Goal: Task Accomplishment & Management: Use online tool/utility

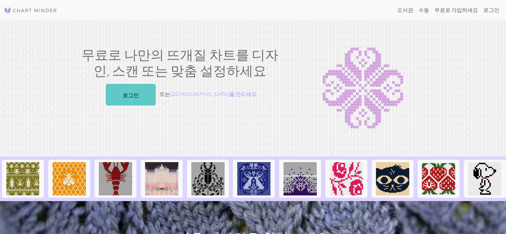
click at [139, 95] on font "로그인" at bounding box center [131, 95] width 16 height 6
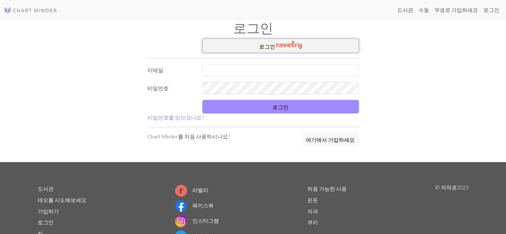
click at [280, 44] on img "button" at bounding box center [289, 45] width 26 height 8
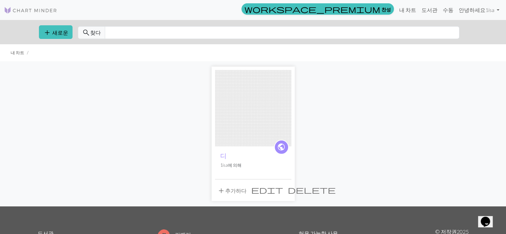
click at [257, 141] on img at bounding box center [253, 108] width 76 height 76
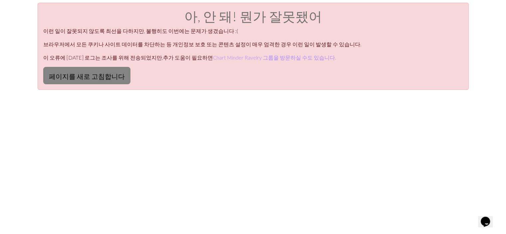
click at [88, 70] on button "페이지를 새로 고침합니다" at bounding box center [86, 75] width 87 height 17
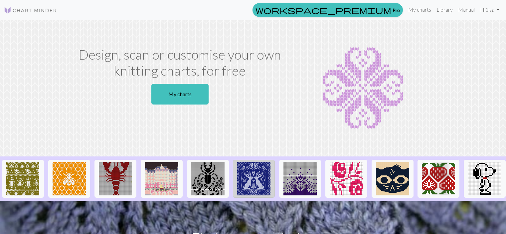
scroll to position [17, 0]
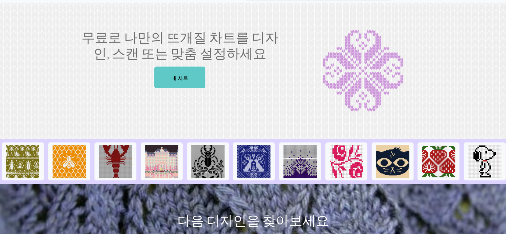
click at [177, 75] on font "내 차트" at bounding box center [179, 77] width 17 height 6
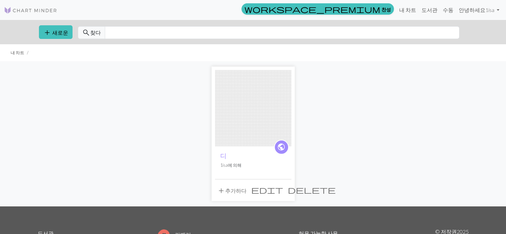
click at [288, 188] on span "delete" at bounding box center [312, 189] width 48 height 9
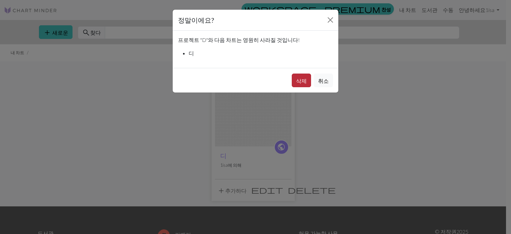
click at [301, 78] on font "삭제" at bounding box center [301, 80] width 11 height 6
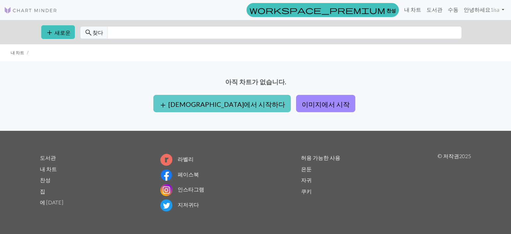
click at [246, 101] on font "[DEMOGRAPHIC_DATA]에서 시작하다" at bounding box center [226, 104] width 117 height 8
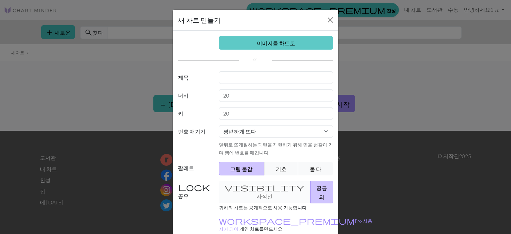
click at [262, 44] on font "이미지를 차트로" at bounding box center [276, 43] width 38 height 6
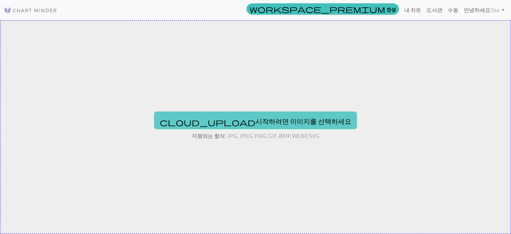
click at [273, 121] on font "시작하려면 이미지를 선택하세요" at bounding box center [303, 121] width 96 height 8
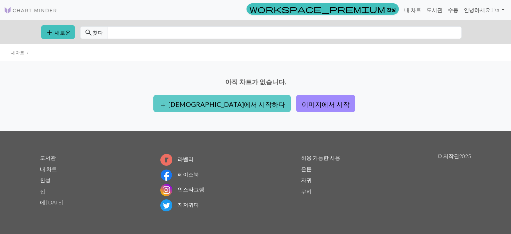
click at [238, 101] on font "빈칸에서 시작하다" at bounding box center [226, 104] width 117 height 8
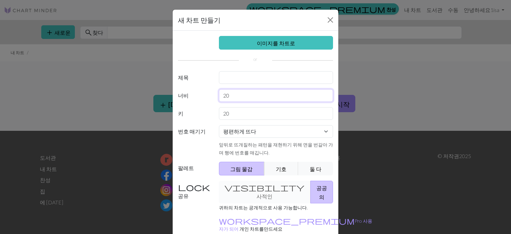
click at [290, 95] on input "20" at bounding box center [276, 95] width 114 height 13
type input "2"
type input "86"
drag, startPoint x: 258, startPoint y: 114, endPoint x: 204, endPoint y: 117, distance: 54.6
click at [204, 117] on div "키 20" at bounding box center [255, 113] width 163 height 13
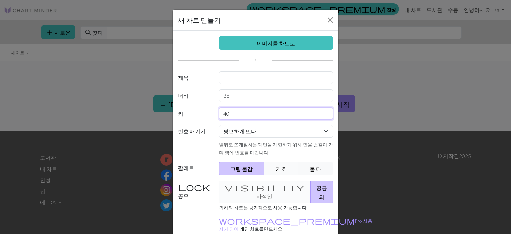
type input "40"
click at [283, 173] on button "기호" at bounding box center [281, 169] width 34 height 14
click at [262, 186] on div "visibility 사적인 공공의" at bounding box center [276, 192] width 122 height 23
click at [246, 186] on div "visibility 사적인 공공의" at bounding box center [276, 192] width 122 height 23
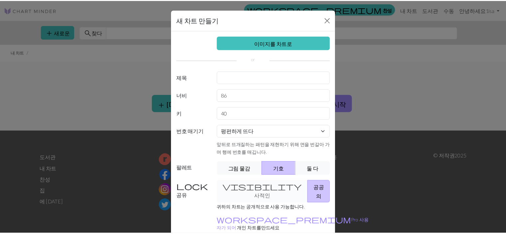
scroll to position [32, 0]
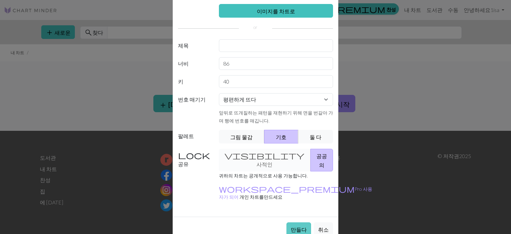
click at [304, 226] on font "만들다" at bounding box center [299, 229] width 16 height 6
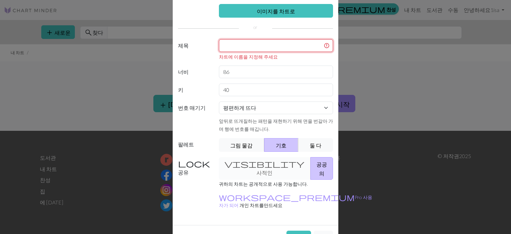
click at [294, 51] on input "text" at bounding box center [276, 45] width 114 height 13
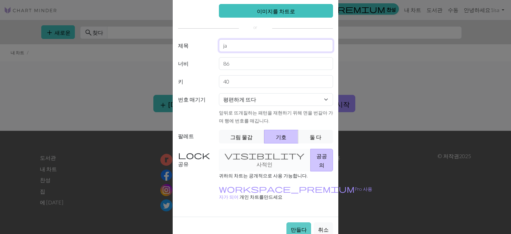
type input "ja"
click at [291, 226] on font "만들다" at bounding box center [299, 229] width 16 height 6
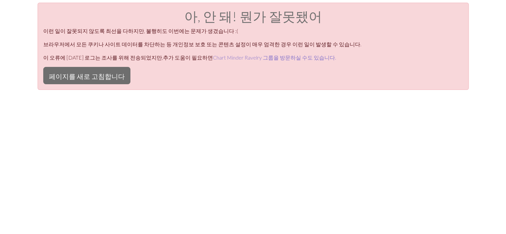
click at [255, 57] on font "Chart Minder Ravelry 그룹을 방문하실 수도 있습니다." at bounding box center [274, 57] width 123 height 6
click at [81, 78] on font "페이지를 새로 고침합니다" at bounding box center [87, 76] width 76 height 8
click at [97, 75] on font "페이지를 새로 고침합니다" at bounding box center [87, 76] width 76 height 8
click at [76, 80] on button "페이지를 새로 고침합니다" at bounding box center [86, 75] width 87 height 17
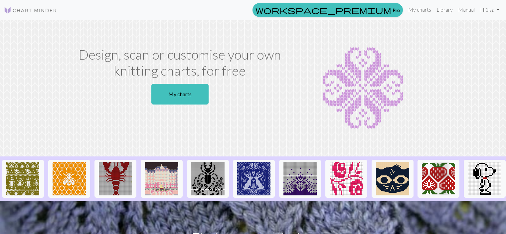
scroll to position [17, 0]
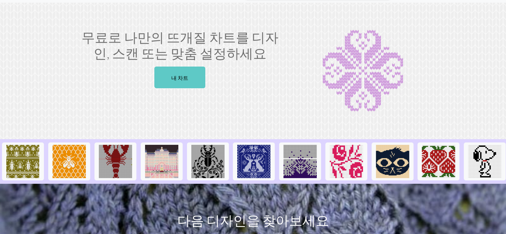
click at [168, 77] on link "내 차트" at bounding box center [179, 78] width 51 height 22
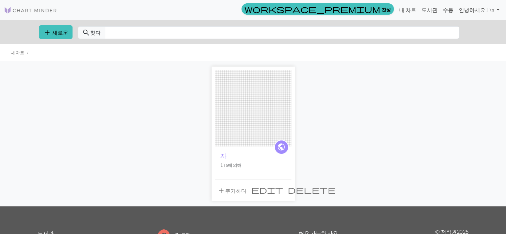
click at [288, 190] on span "delete" at bounding box center [312, 189] width 48 height 9
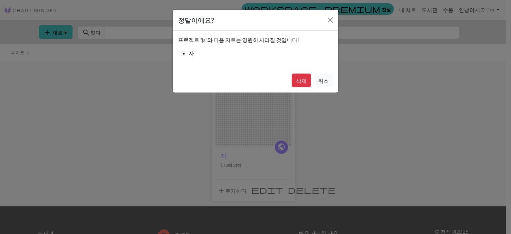
click at [324, 83] on font "취소" at bounding box center [323, 80] width 11 height 6
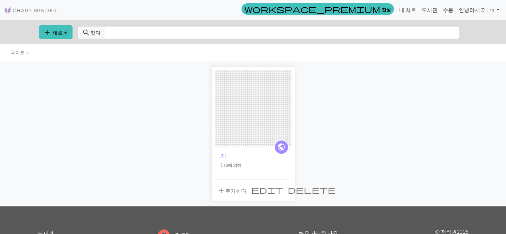
click at [271, 191] on span "edit" at bounding box center [267, 189] width 32 height 9
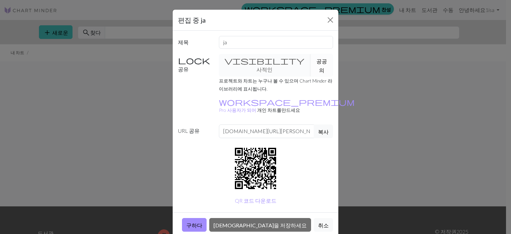
click at [310, 63] on button "공공의" at bounding box center [321, 65] width 23 height 23
click at [330, 20] on button "닫다" at bounding box center [330, 20] width 11 height 11
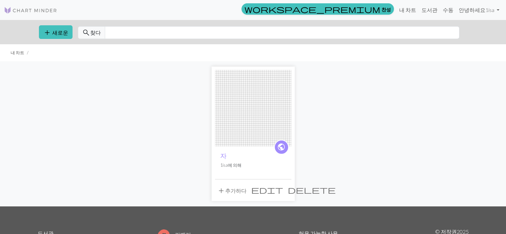
click at [257, 112] on img at bounding box center [253, 108] width 76 height 76
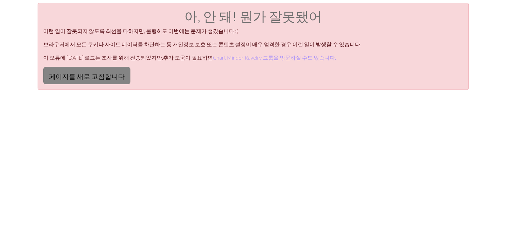
click at [98, 78] on font "페이지를 새로 고침합니다" at bounding box center [87, 76] width 76 height 8
